Goal: Information Seeking & Learning: Learn about a topic

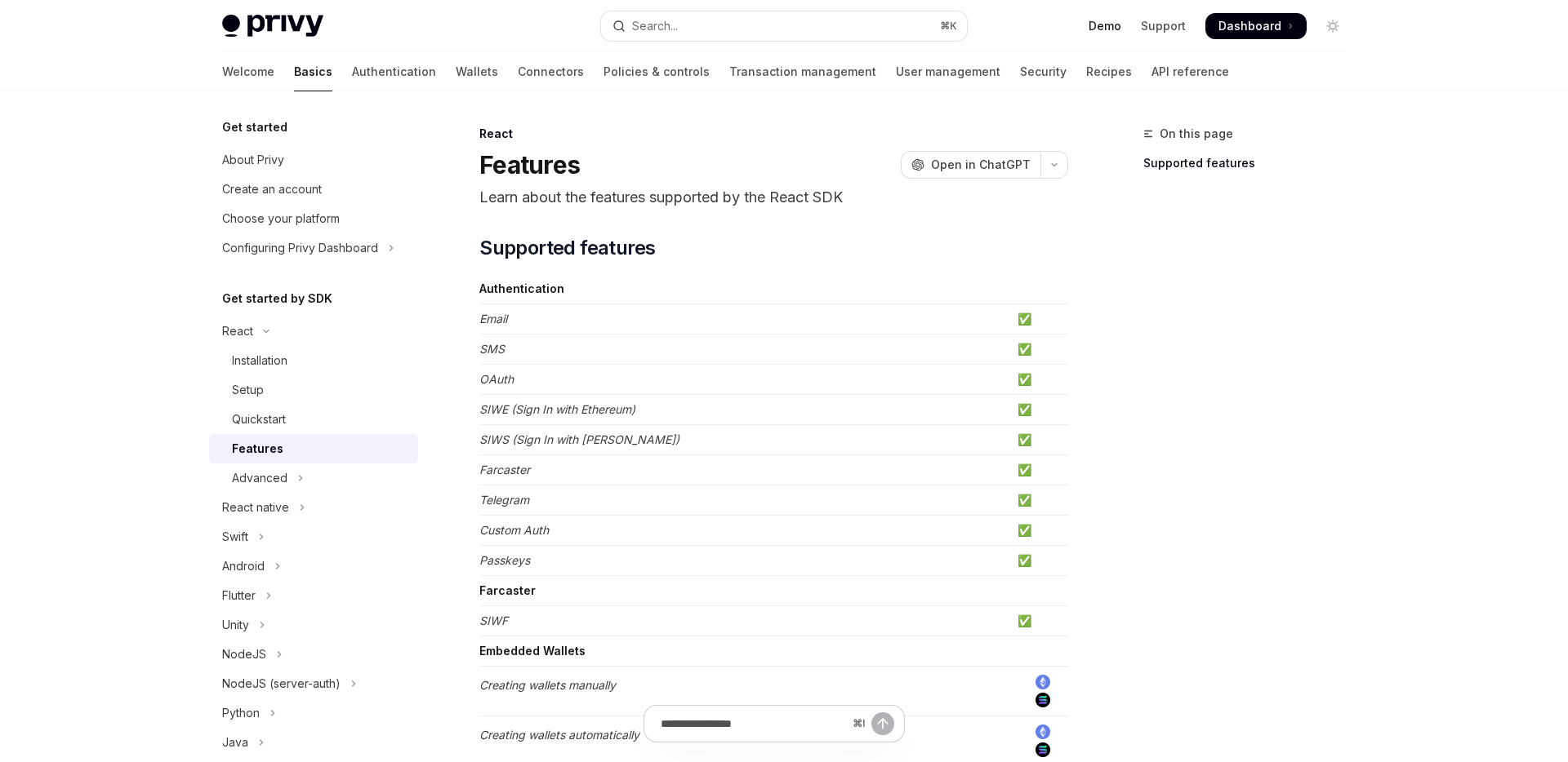
click at [1101, 33] on link "Demo" at bounding box center [1105, 26] width 33 height 16
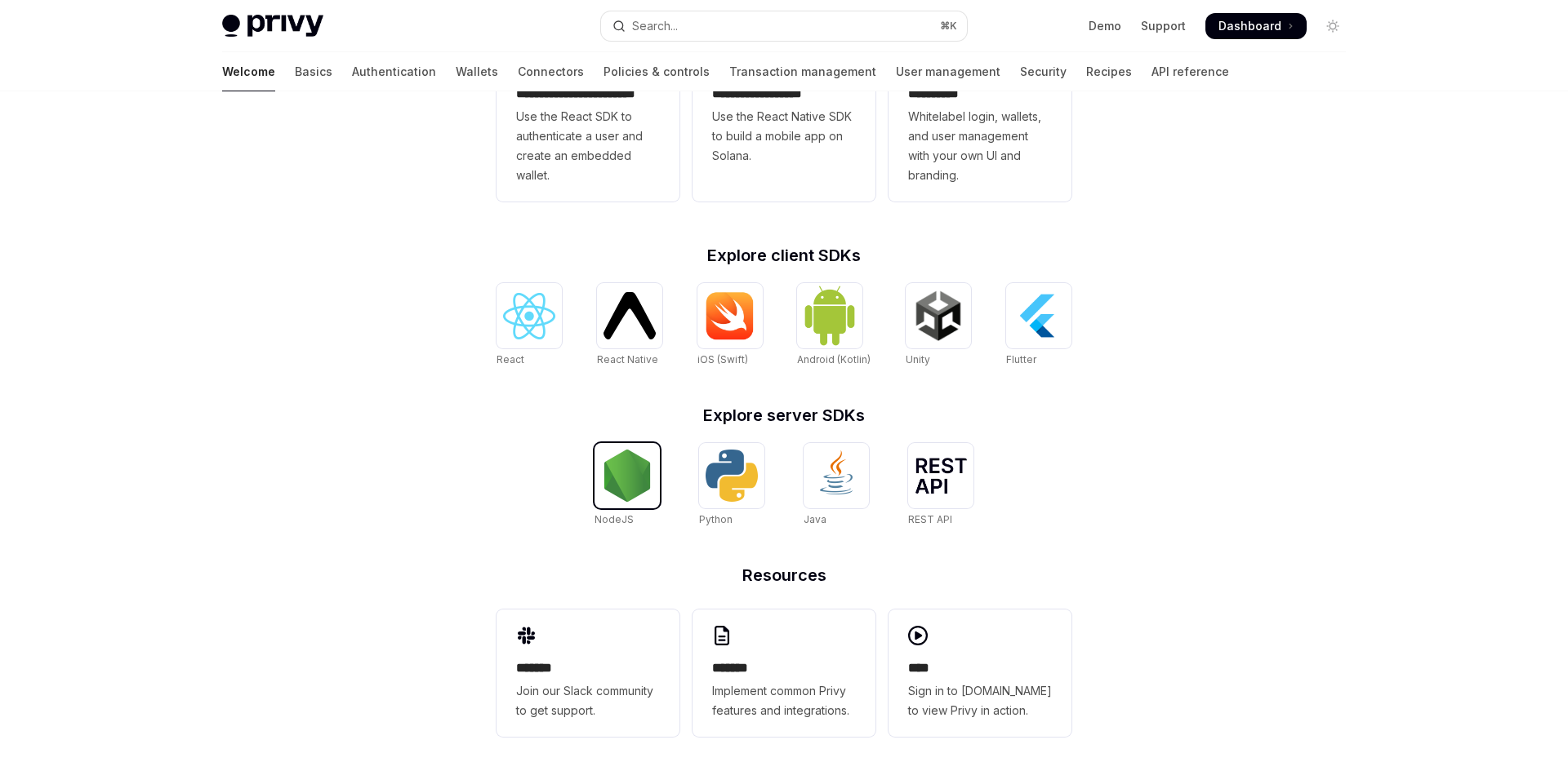
scroll to position [536, 0]
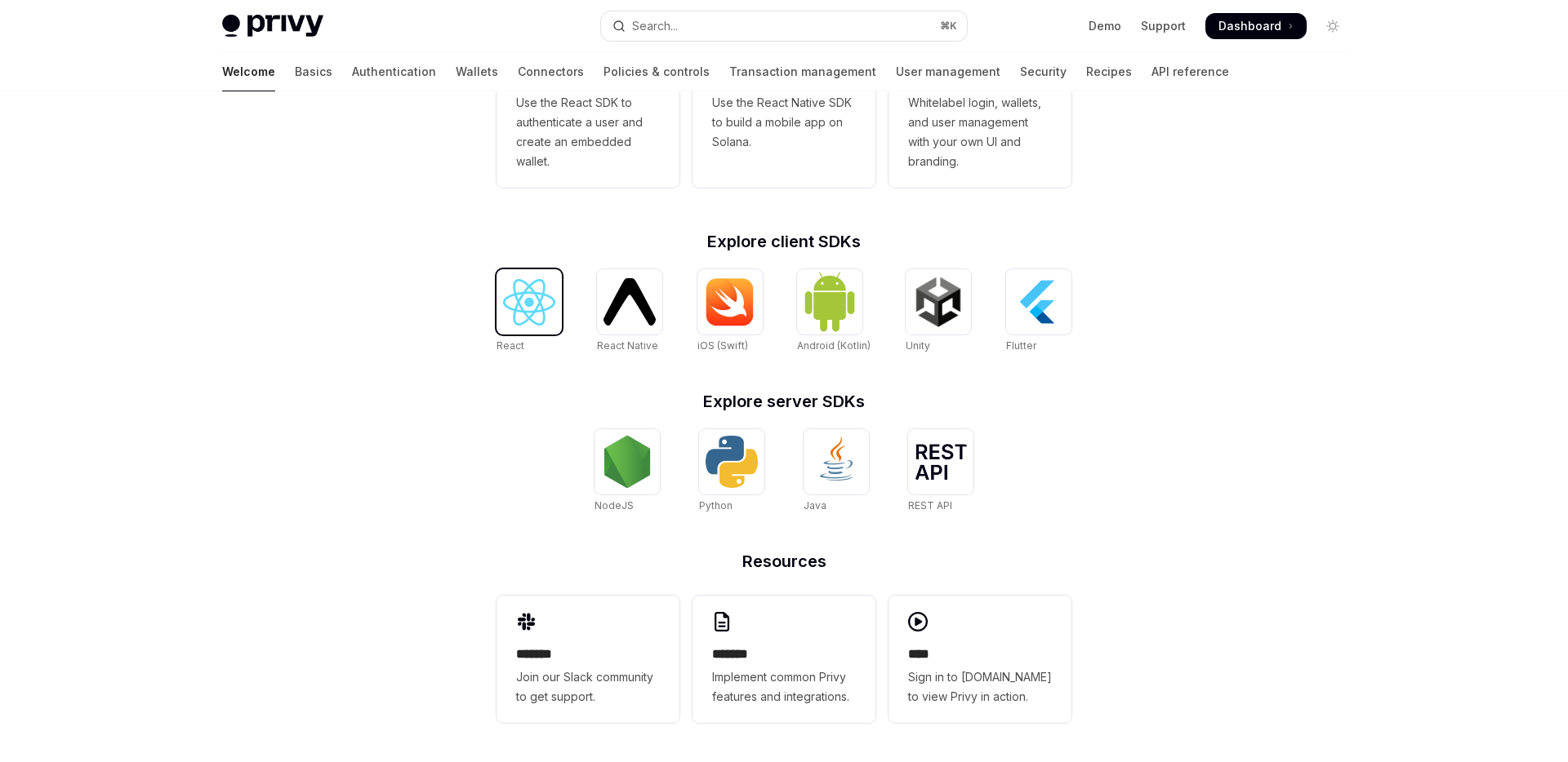
click at [503, 296] on img at bounding box center [529, 302] width 52 height 46
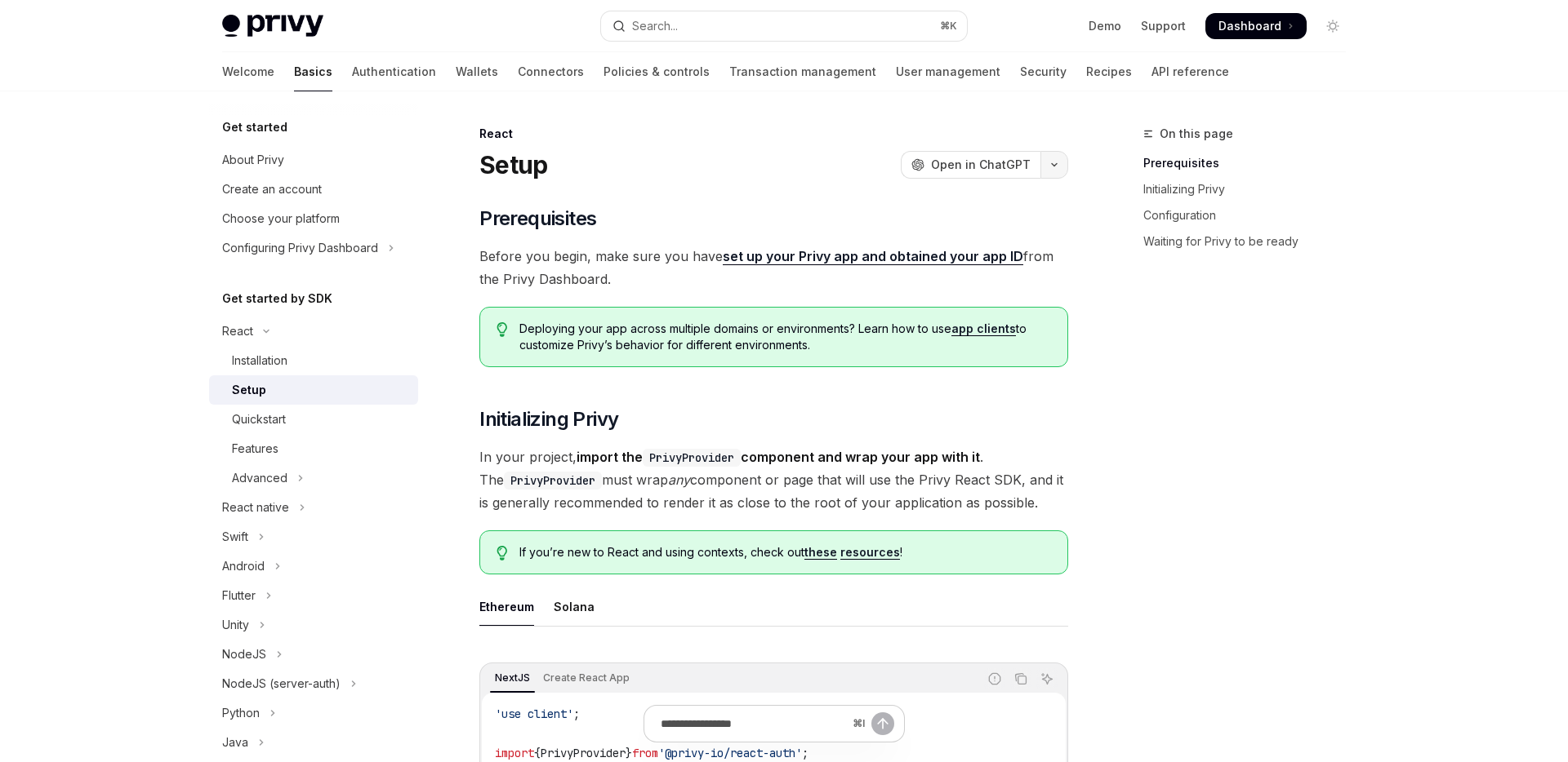
click at [1058, 169] on button "button" at bounding box center [1054, 164] width 28 height 28
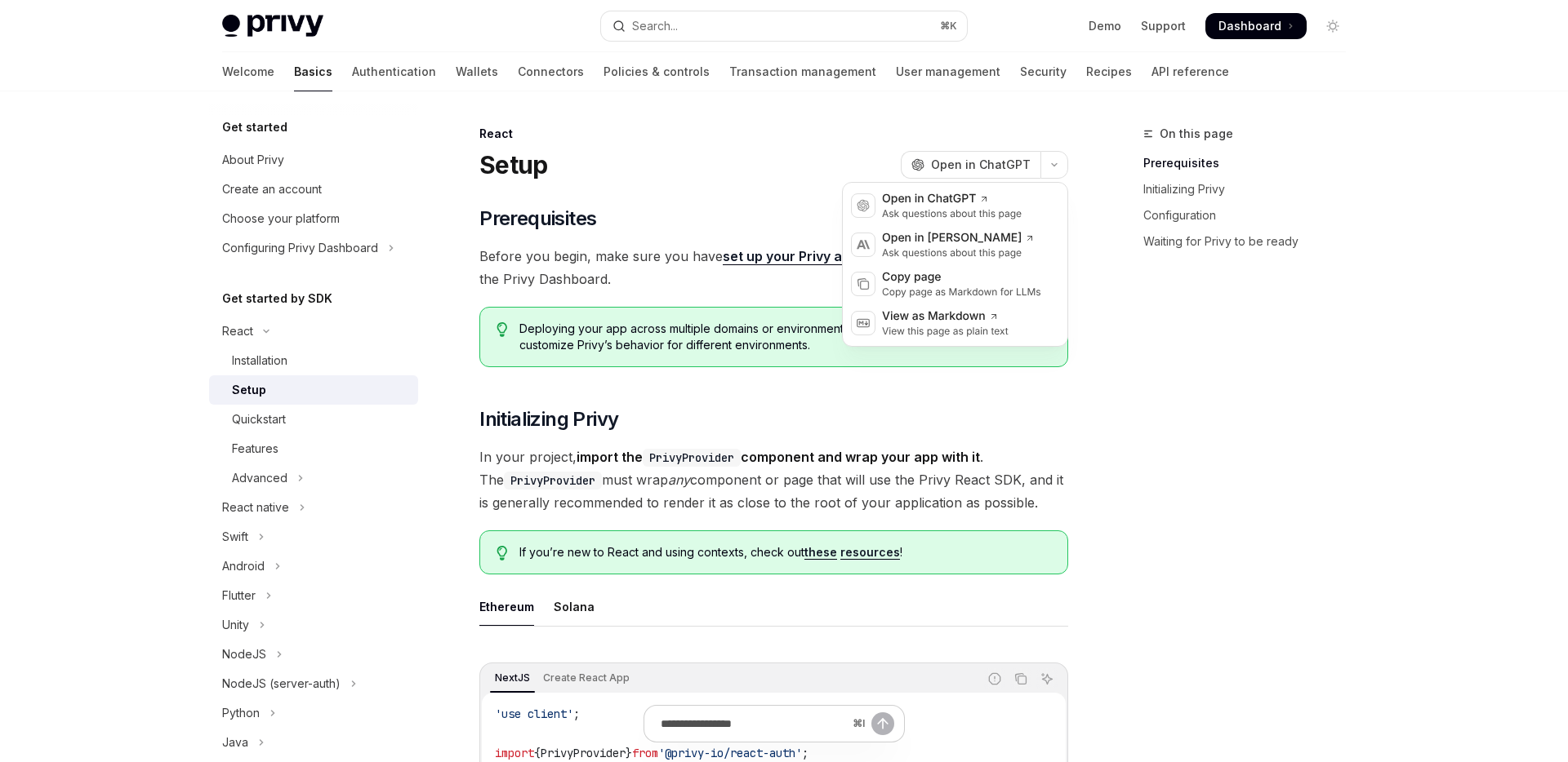
click at [978, 137] on div "React" at bounding box center [773, 133] width 589 height 16
